Goal: Task Accomplishment & Management: Manage account settings

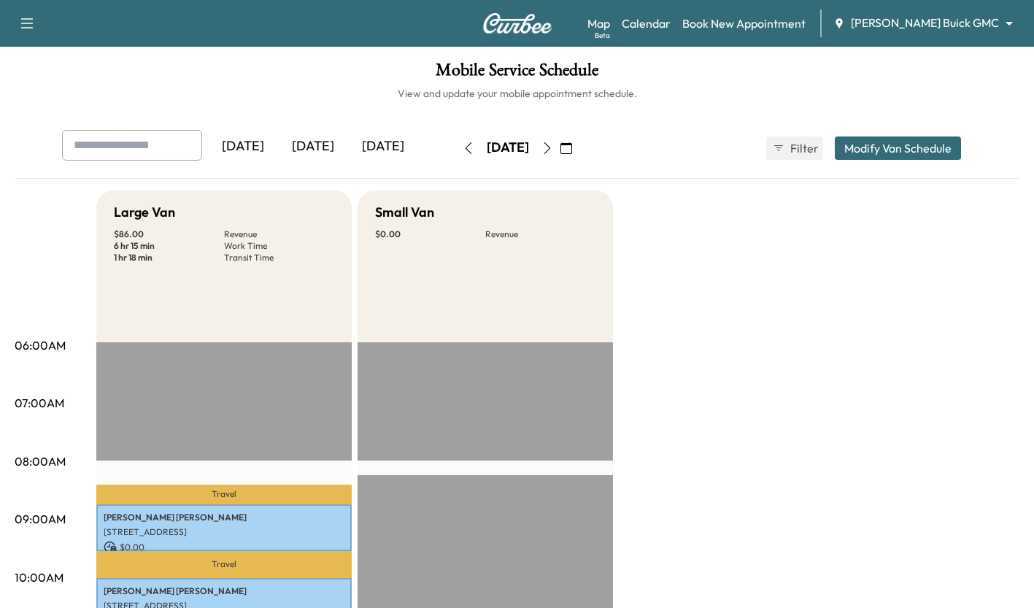
click at [305, 143] on div "[DATE]" at bounding box center [313, 147] width 70 height 34
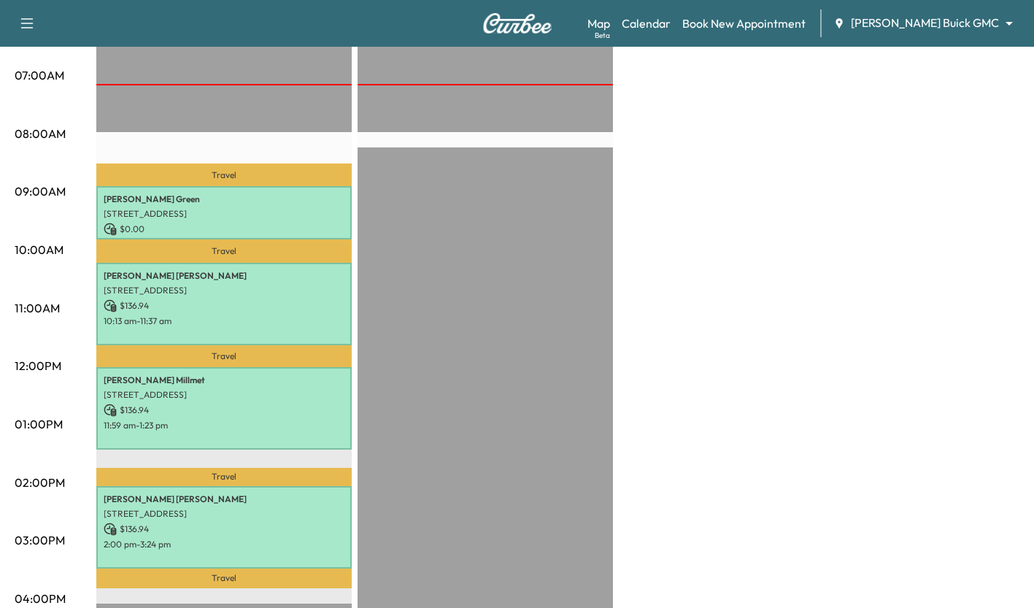
scroll to position [323, 0]
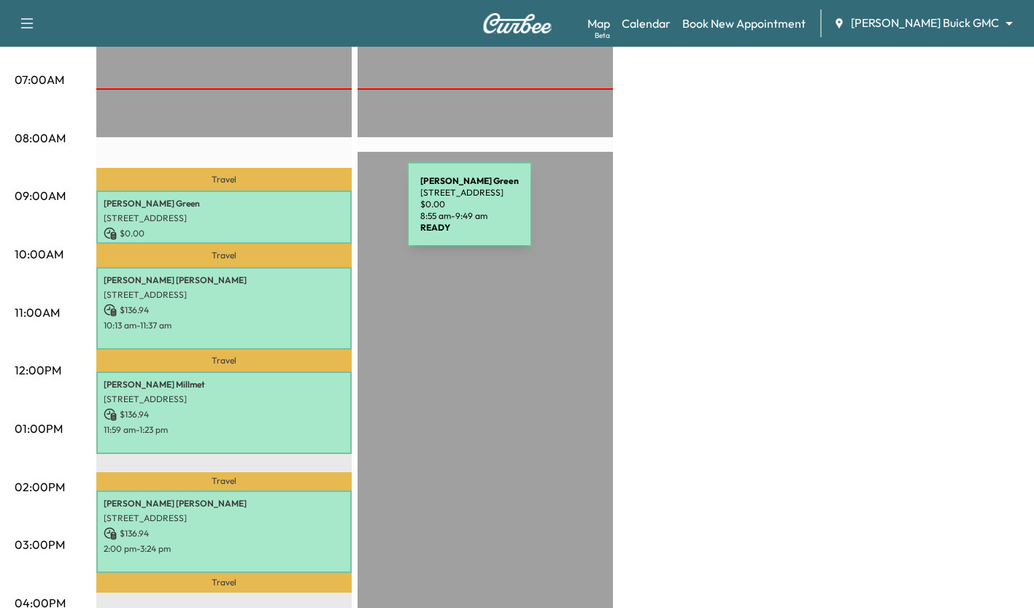
click at [298, 213] on p "[STREET_ADDRESS]" at bounding box center [224, 218] width 241 height 12
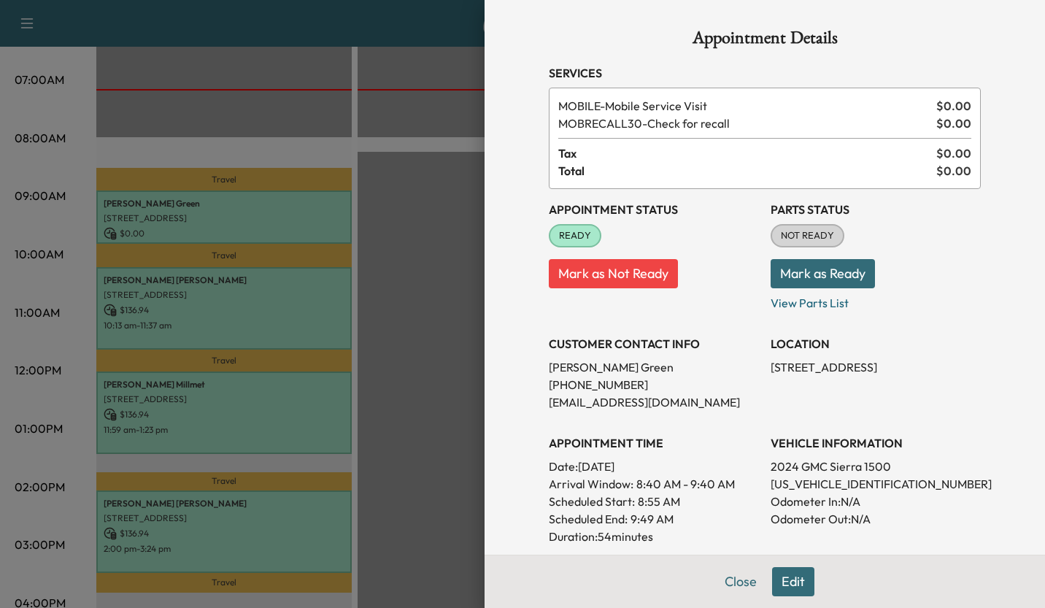
click at [412, 278] on div at bounding box center [522, 304] width 1045 height 608
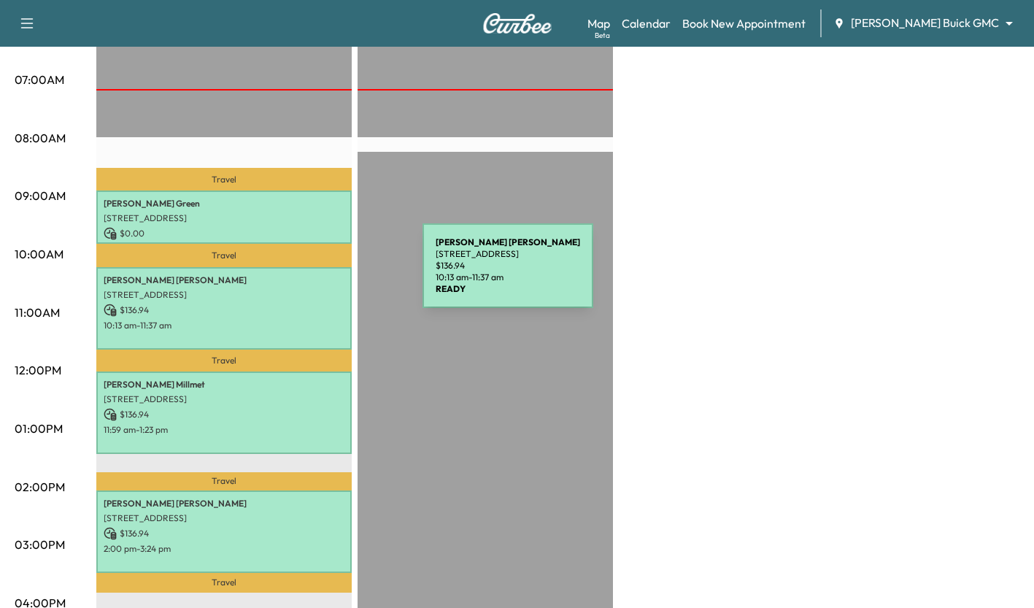
click at [313, 274] on p "[PERSON_NAME]" at bounding box center [224, 280] width 241 height 12
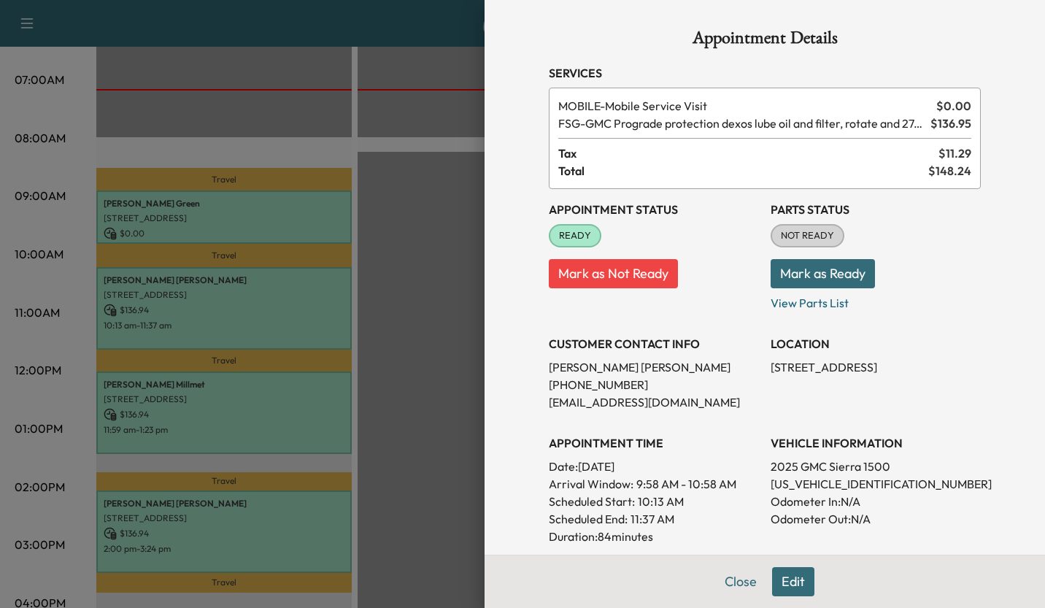
click at [407, 301] on div at bounding box center [522, 304] width 1045 height 608
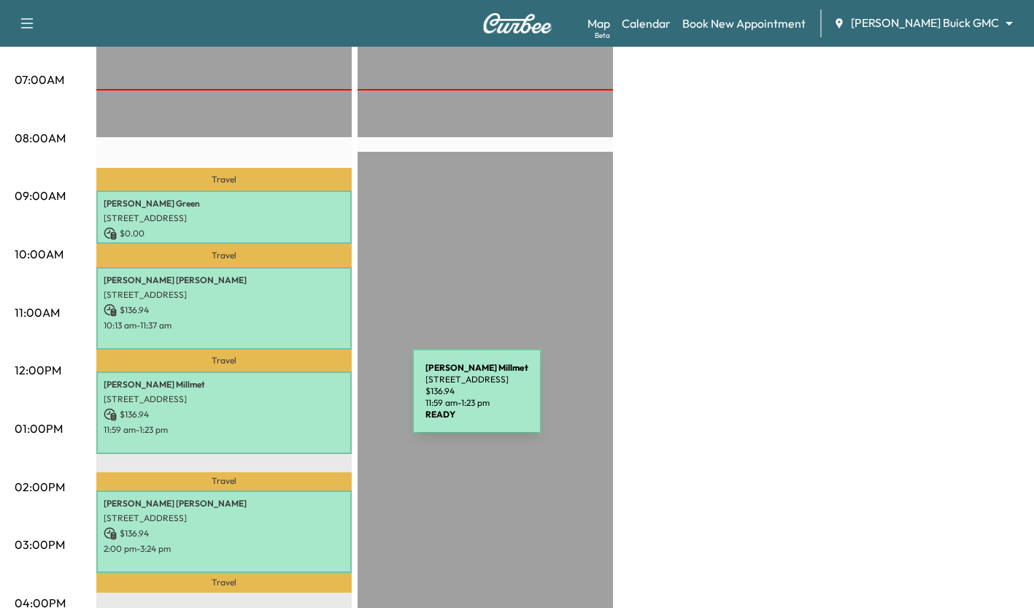
click at [303, 400] on p "[STREET_ADDRESS]" at bounding box center [224, 399] width 241 height 12
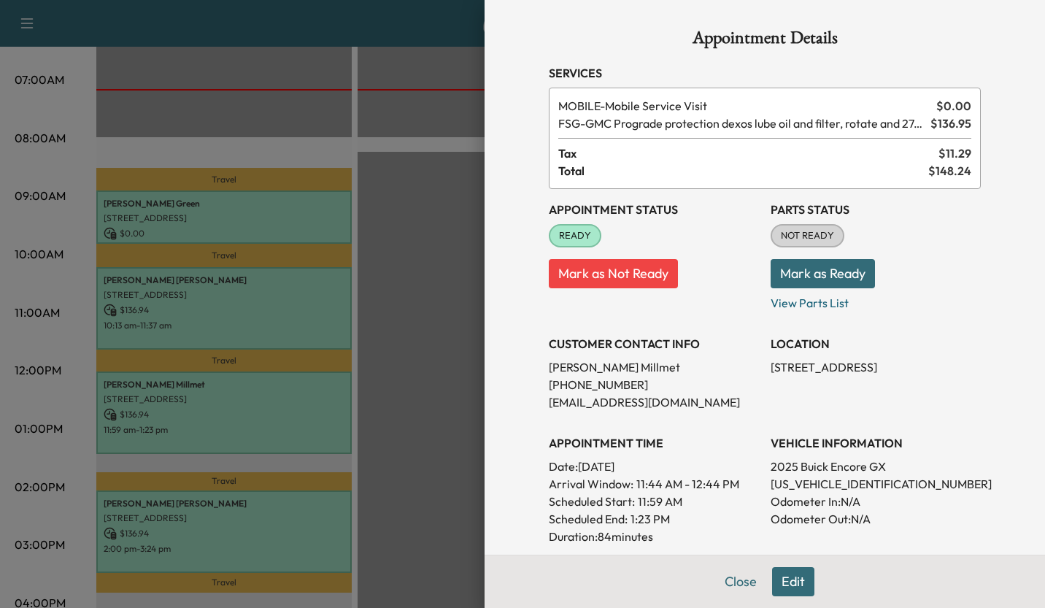
click at [431, 404] on div at bounding box center [522, 304] width 1045 height 608
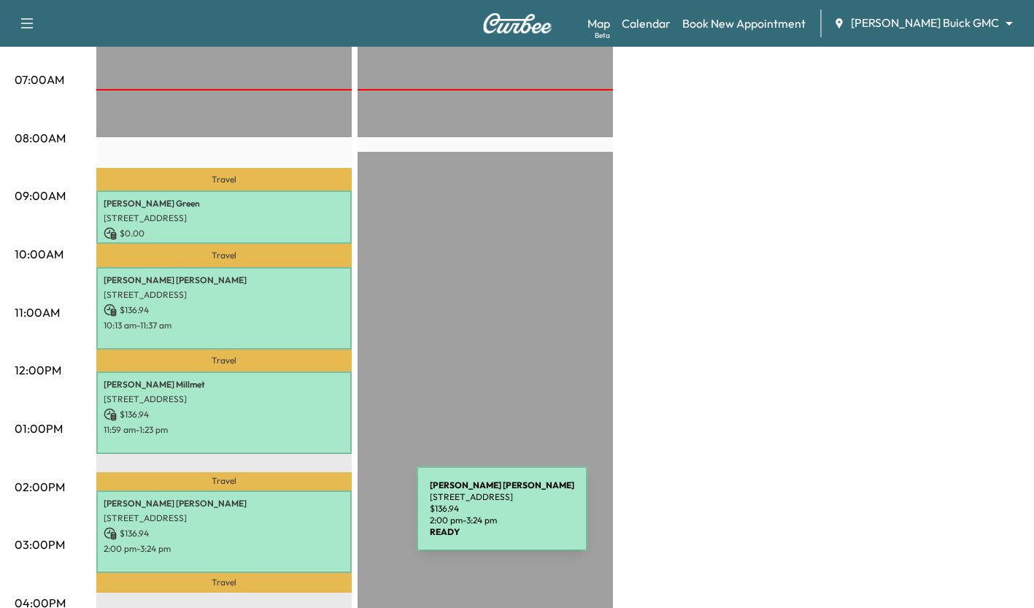
click at [307, 518] on p "[STREET_ADDRESS]" at bounding box center [224, 518] width 241 height 12
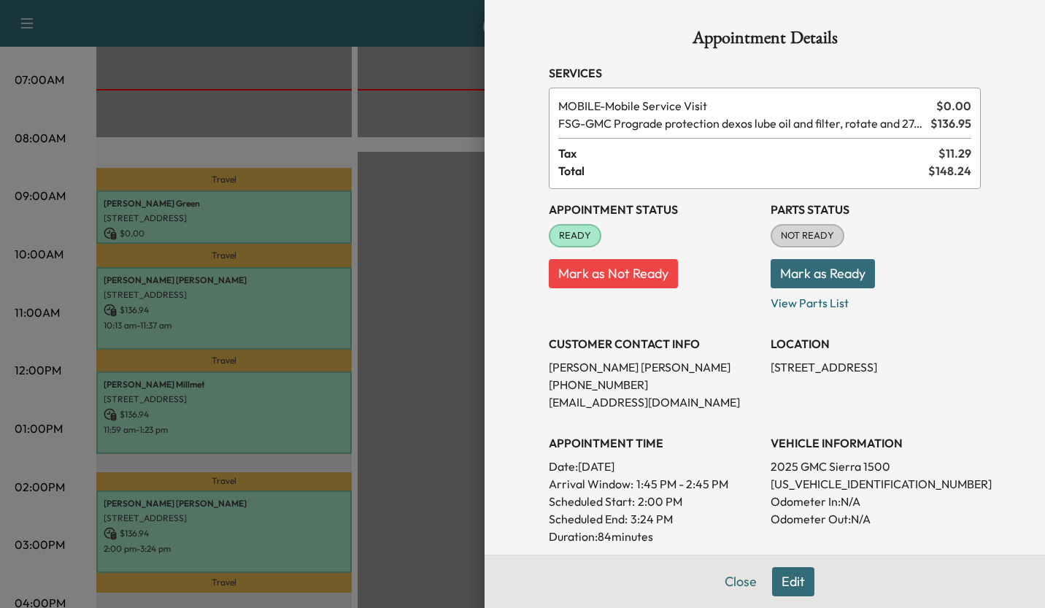
click at [416, 371] on div at bounding box center [522, 304] width 1045 height 608
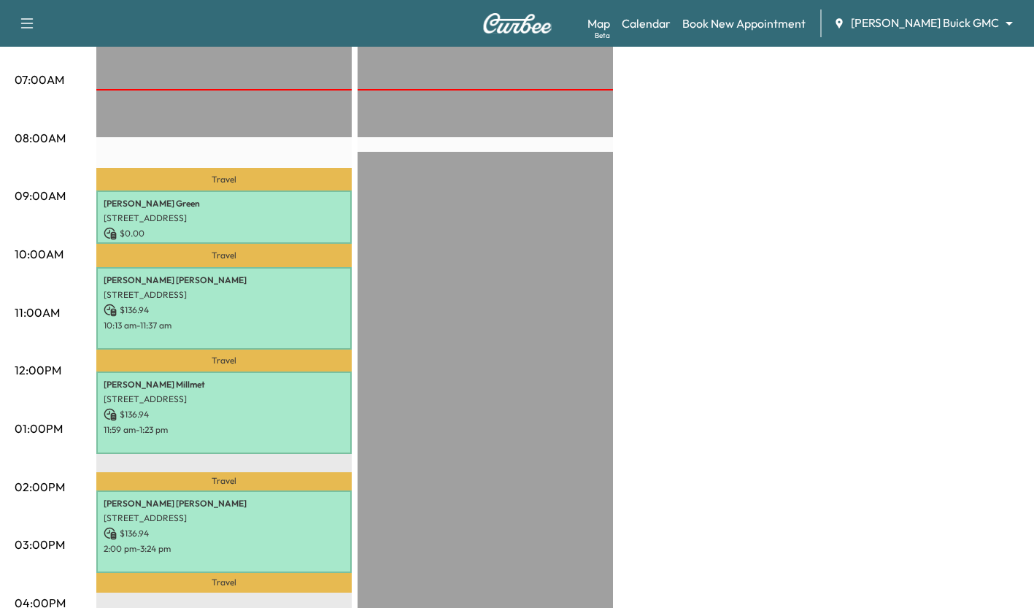
click at [931, 34] on div "Map Beta Calendar Book New Appointment [PERSON_NAME] Buick GMC ******** ​" at bounding box center [805, 23] width 435 height 28
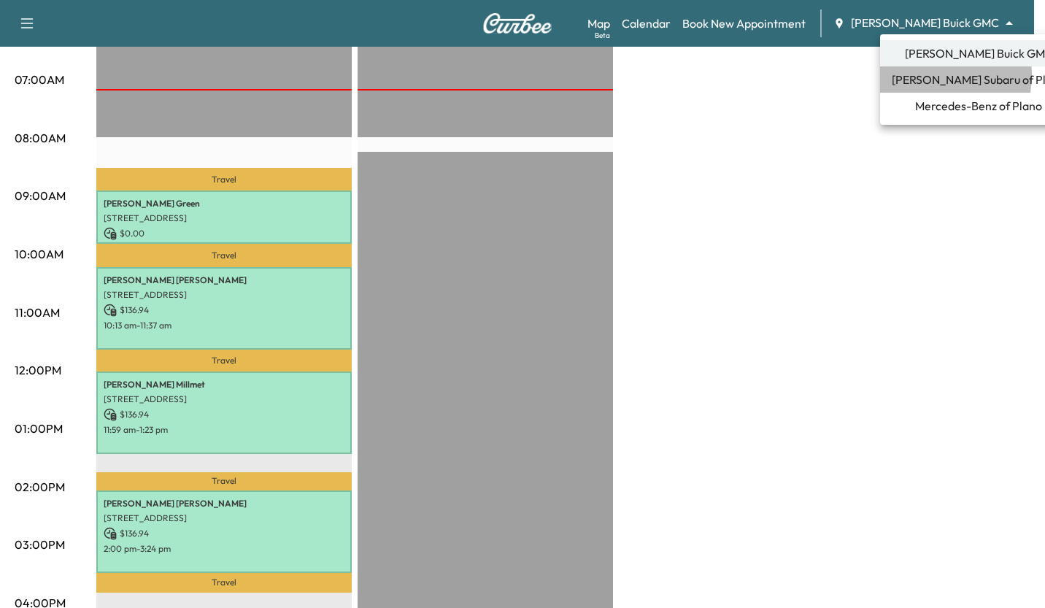
click at [930, 75] on span "[PERSON_NAME] Subaru of Plano" at bounding box center [979, 80] width 174 height 18
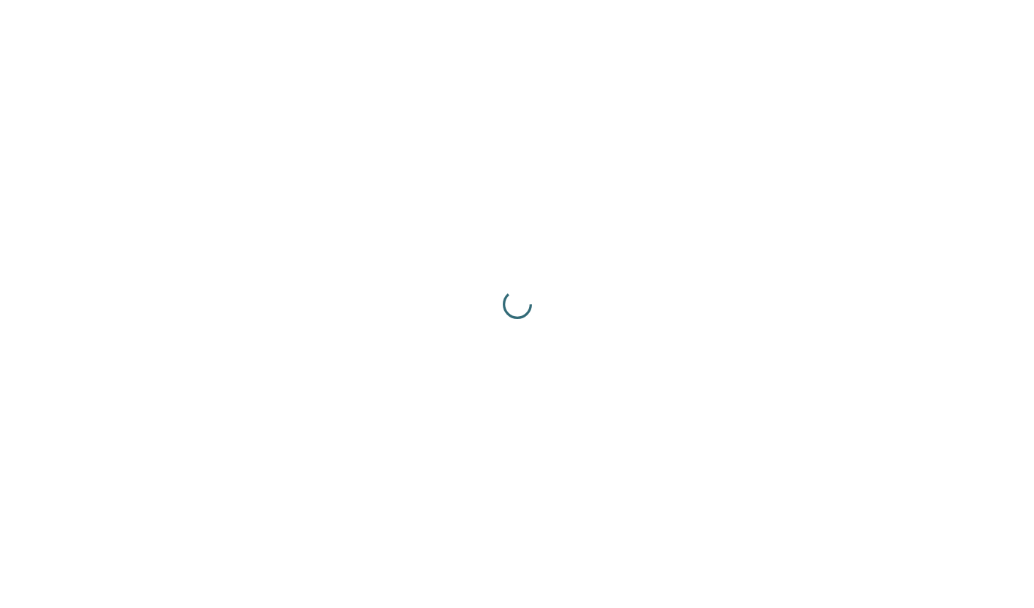
scroll to position [0, 0]
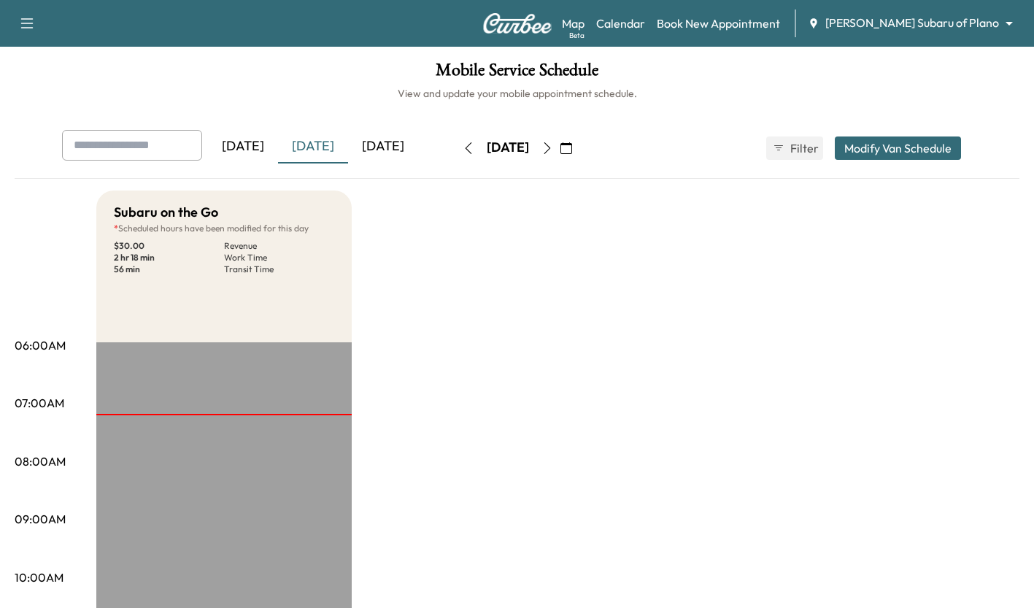
click at [986, 9] on div "Map Beta Calendar Book New Appointment [PERSON_NAME] Subaru of Plano ******** ​" at bounding box center [792, 23] width 461 height 28
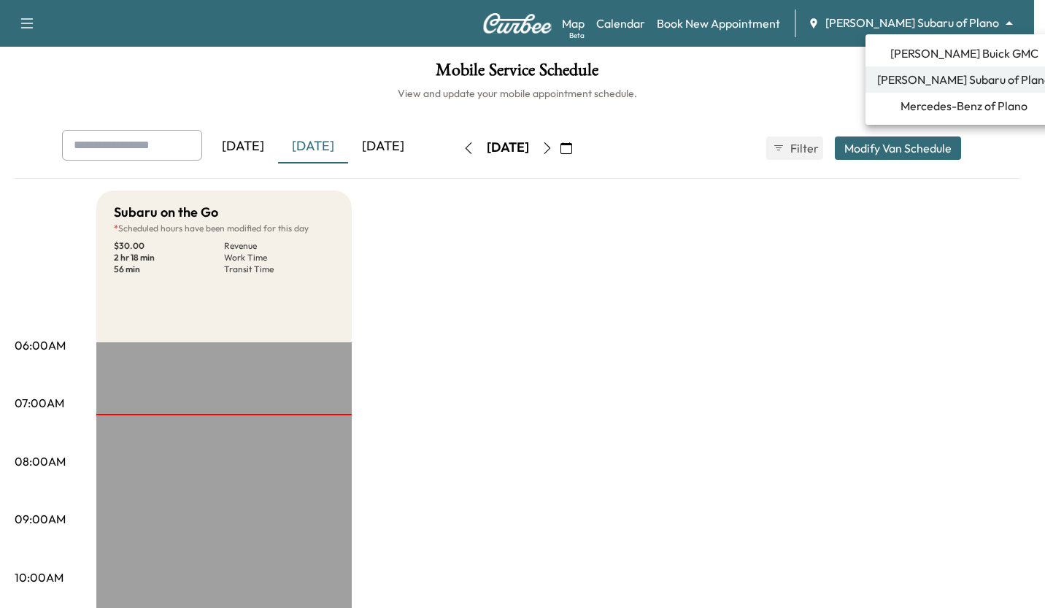
click at [969, 25] on body "Support Log Out Map Beta Calendar Book New Appointment [PERSON_NAME] Subaru of …" at bounding box center [522, 304] width 1045 height 608
click at [921, 115] on li "Mercedes-Benz of Plano" at bounding box center [964, 106] width 197 height 26
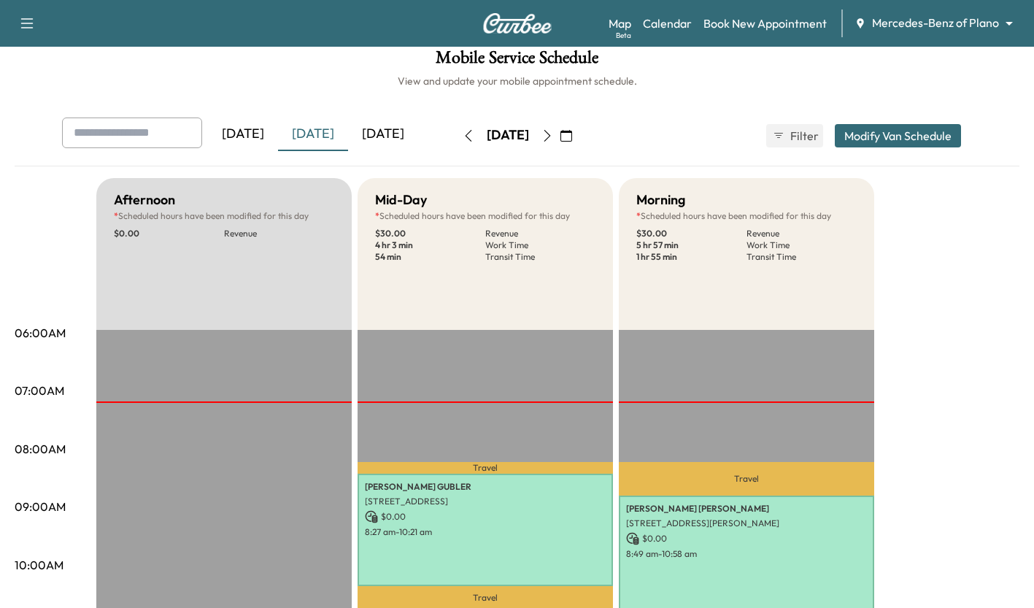
scroll to position [12, 0]
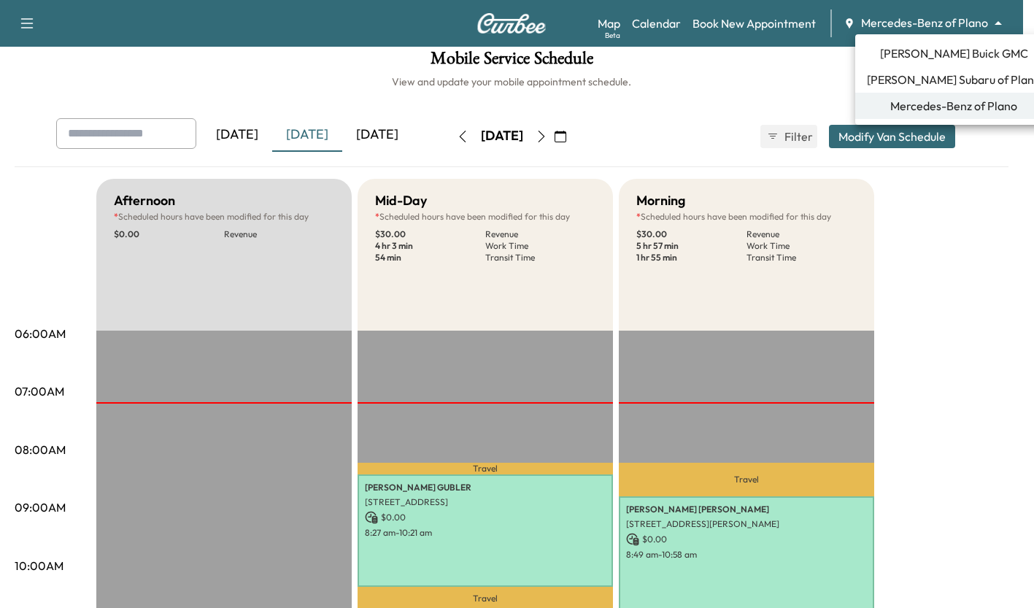
click at [977, 28] on body "Support Log Out Map Beta Calendar Book New Appointment Mercedes-Benz of Plano *…" at bounding box center [517, 292] width 1034 height 608
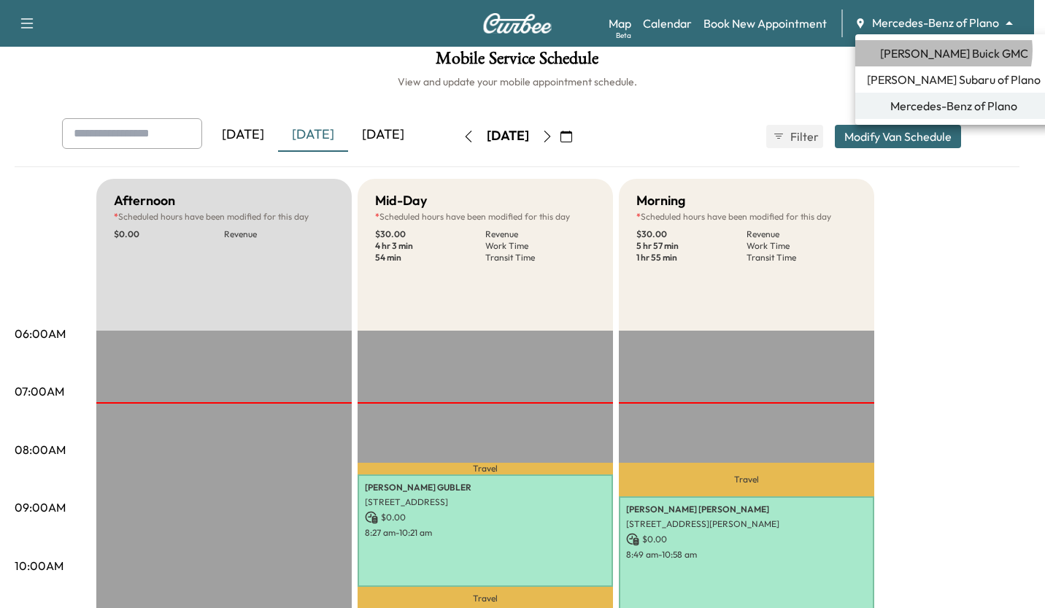
click at [943, 50] on span "[PERSON_NAME] Buick GMC" at bounding box center [954, 54] width 148 height 18
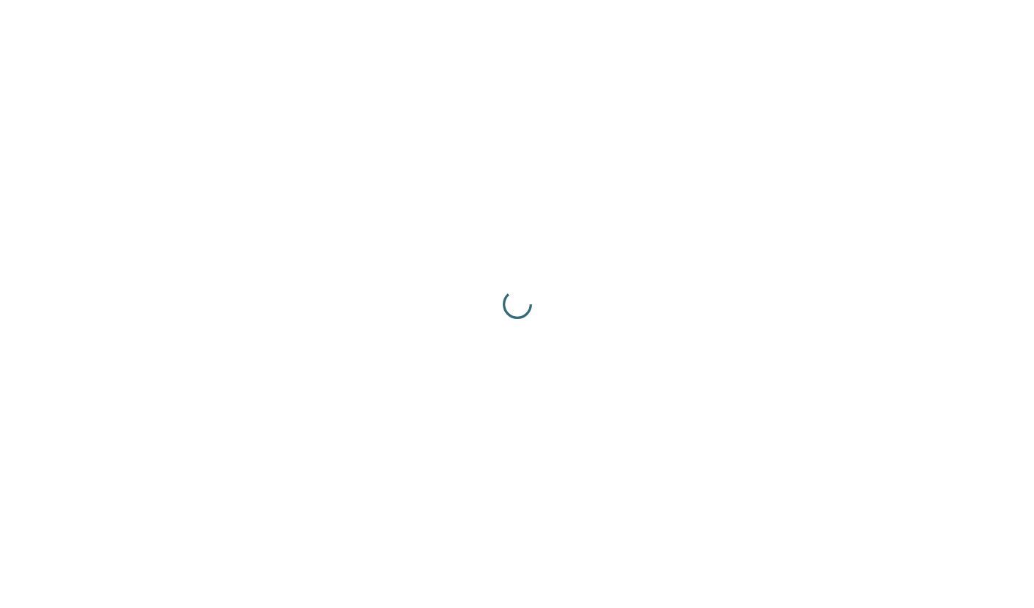
scroll to position [0, 0]
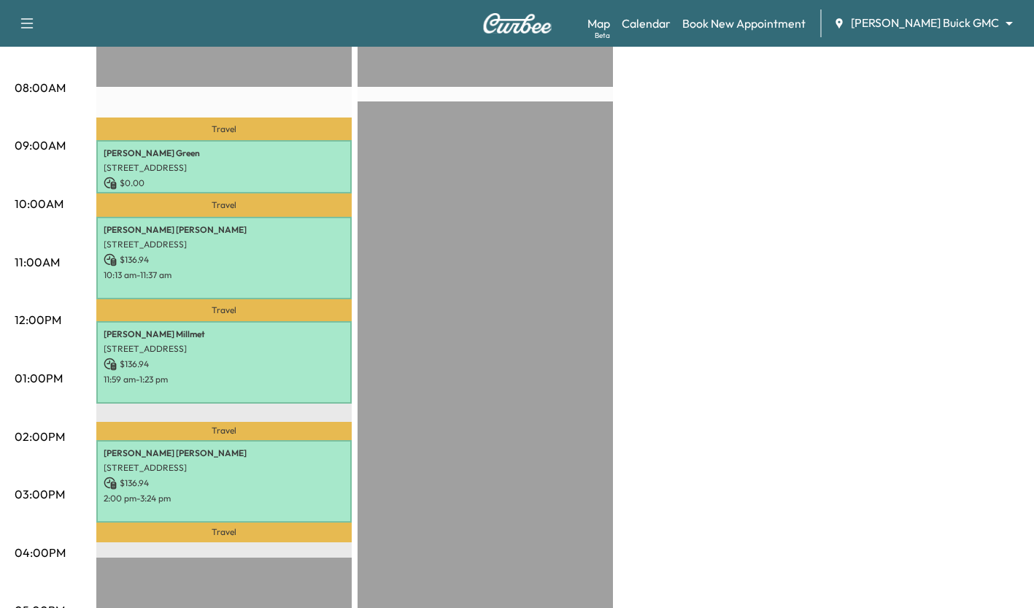
scroll to position [378, 0]
